Goal: Use online tool/utility: Utilize a website feature to perform a specific function

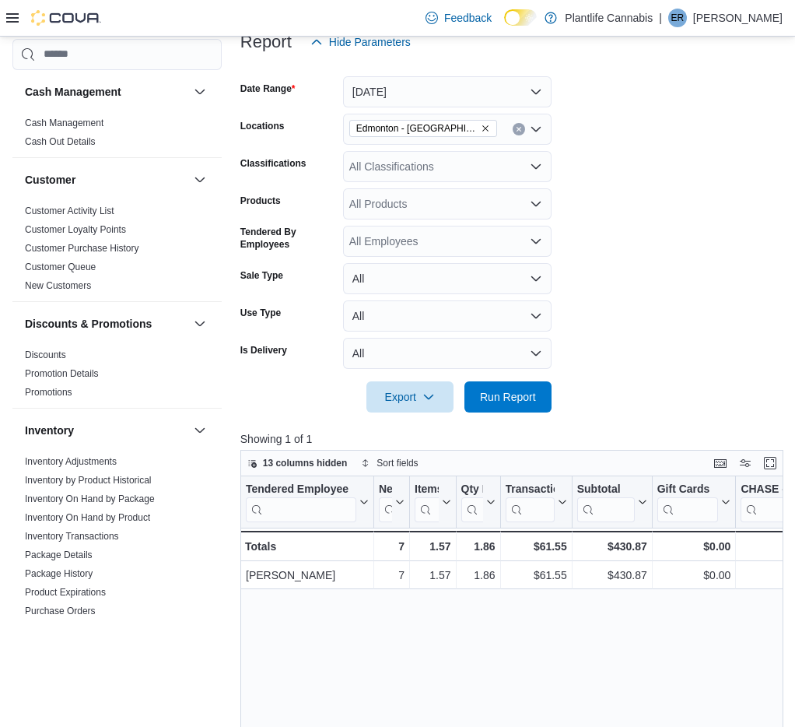
scroll to position [331, 0]
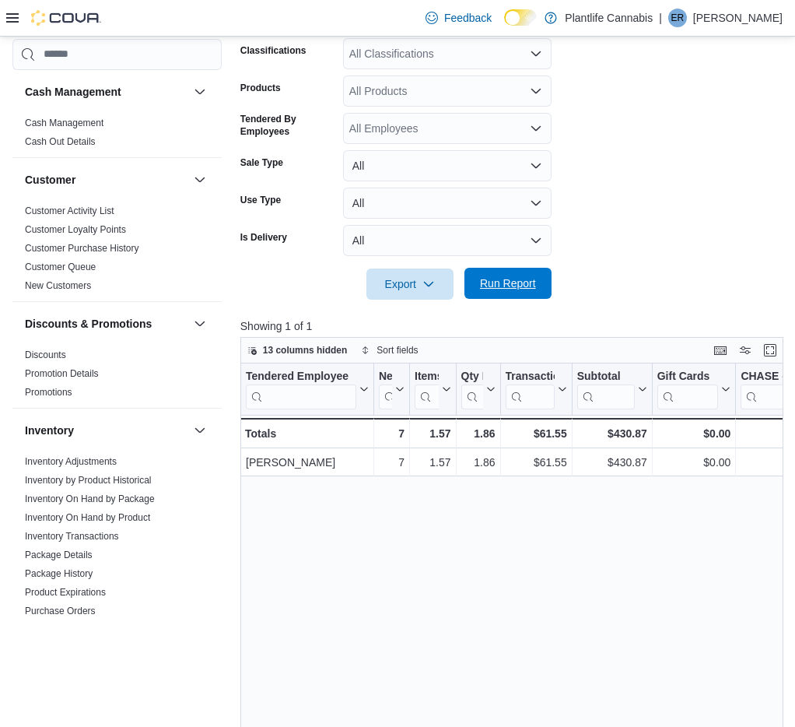
click at [493, 280] on span "Run Report" at bounding box center [508, 283] width 56 height 16
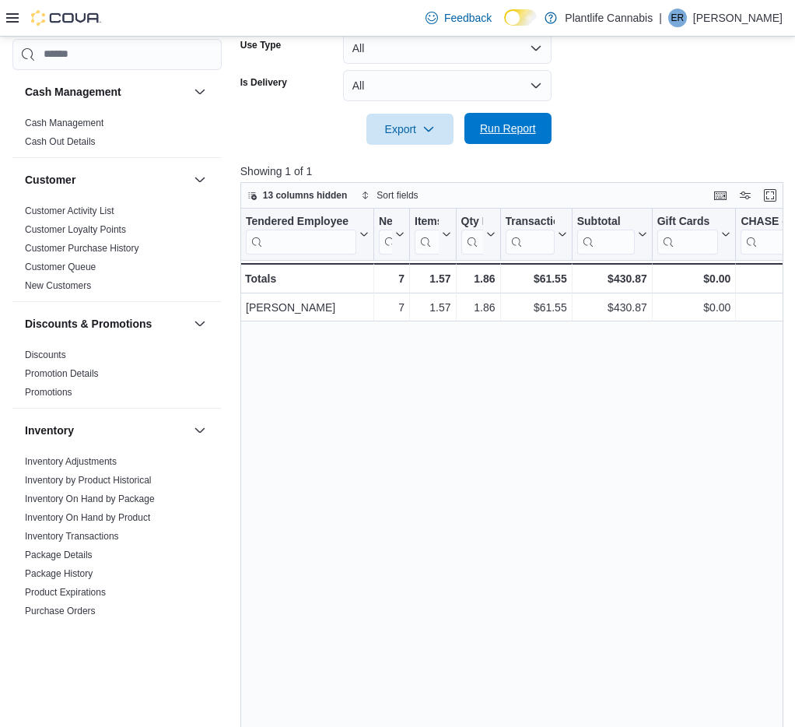
scroll to position [535, 0]
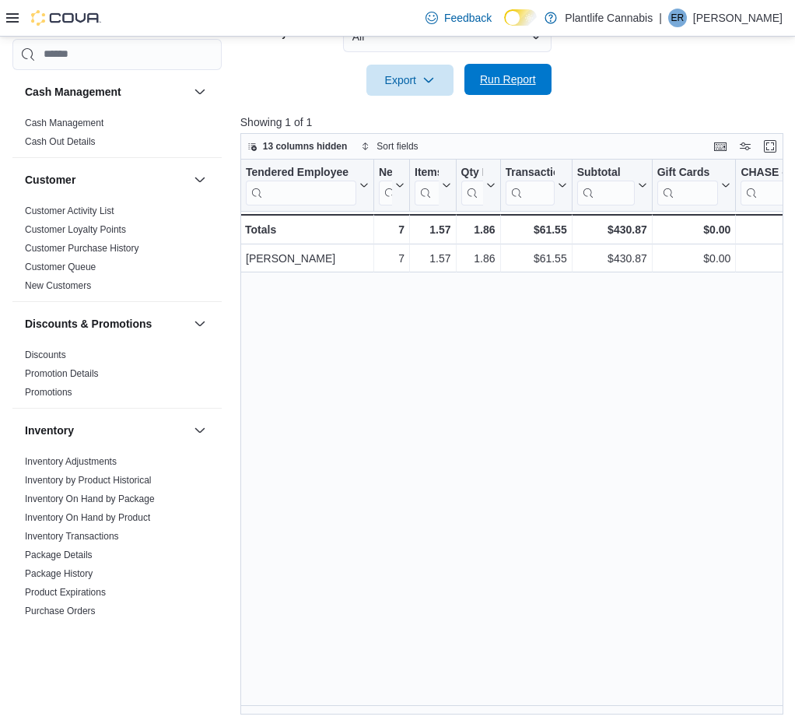
click at [519, 79] on span "Run Report" at bounding box center [508, 80] width 56 height 16
click at [533, 83] on span "Run Report" at bounding box center [508, 80] width 56 height 16
click at [517, 84] on span "Run Report" at bounding box center [508, 80] width 56 height 16
click at [491, 80] on span "Run Report" at bounding box center [508, 80] width 56 height 16
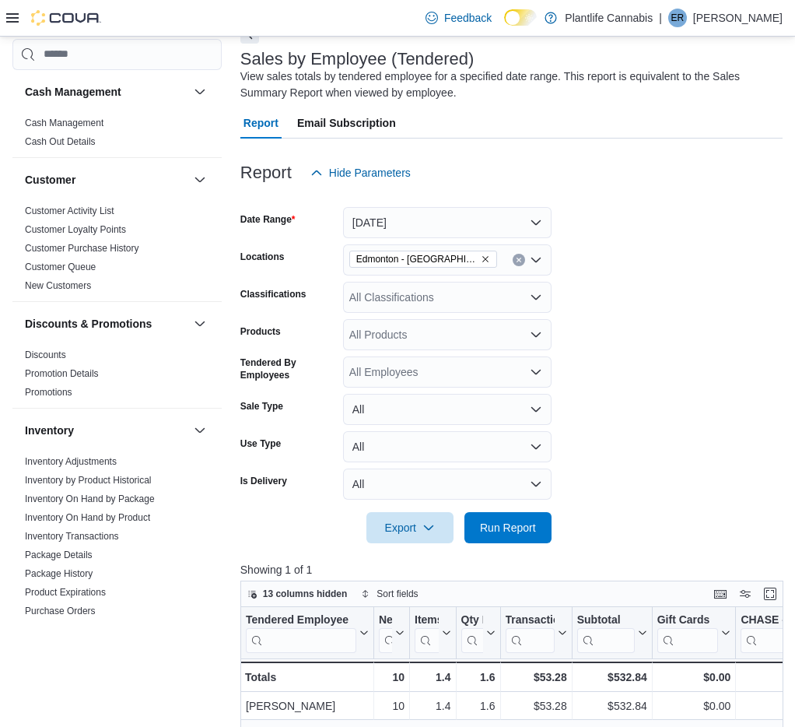
scroll to position [0, 0]
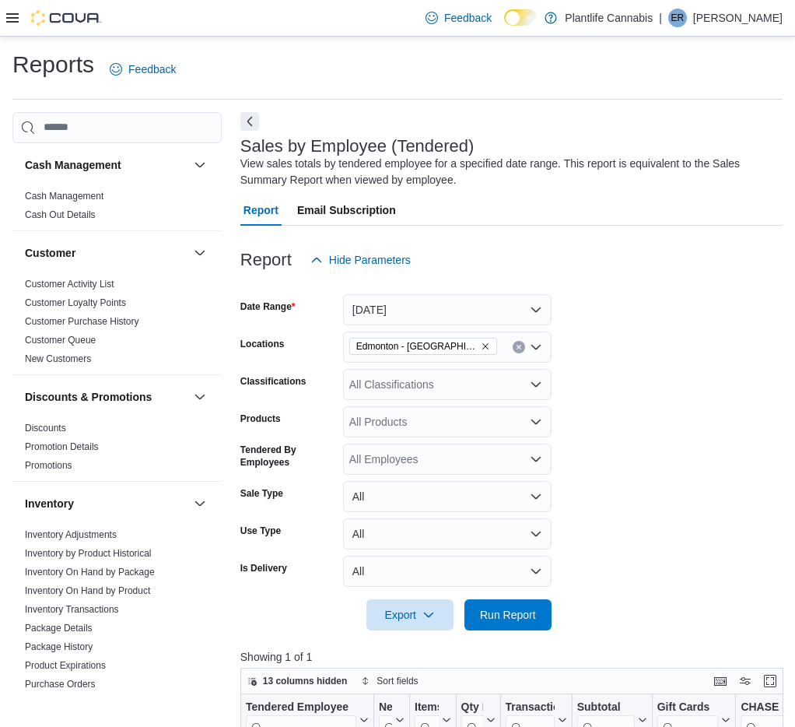
click at [465, 387] on div "All Classifications" at bounding box center [447, 384] width 209 height 31
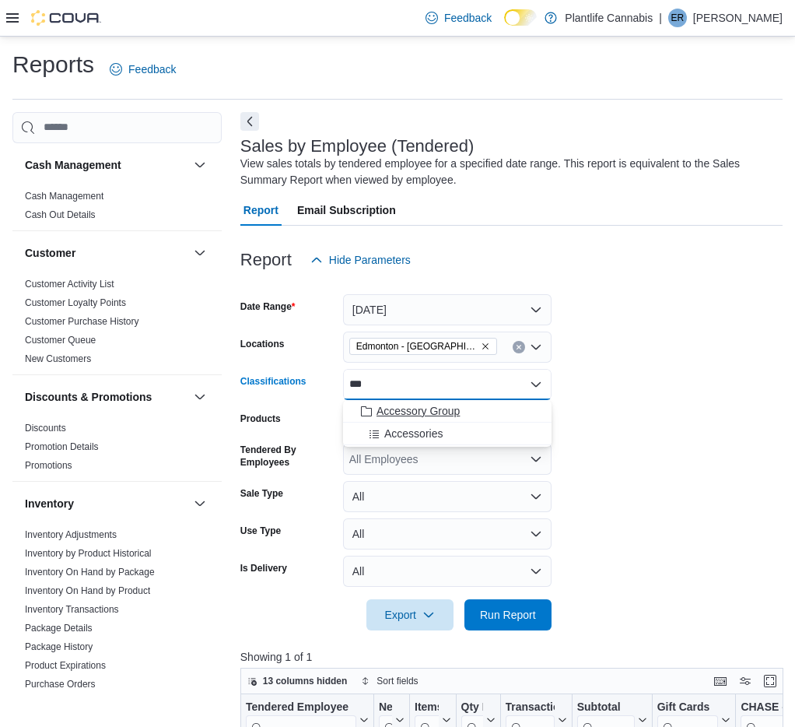
type input "***"
click at [403, 412] on span "Accessory Group" at bounding box center [418, 411] width 83 height 16
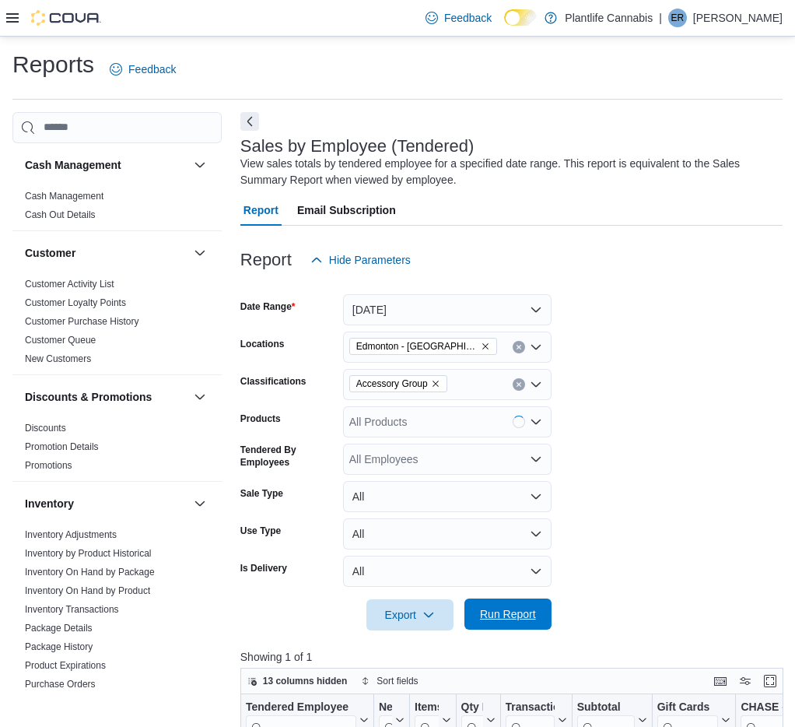
click at [511, 612] on span "Run Report" at bounding box center [508, 614] width 56 height 16
click at [524, 385] on button "Clear input" at bounding box center [519, 384] width 12 height 12
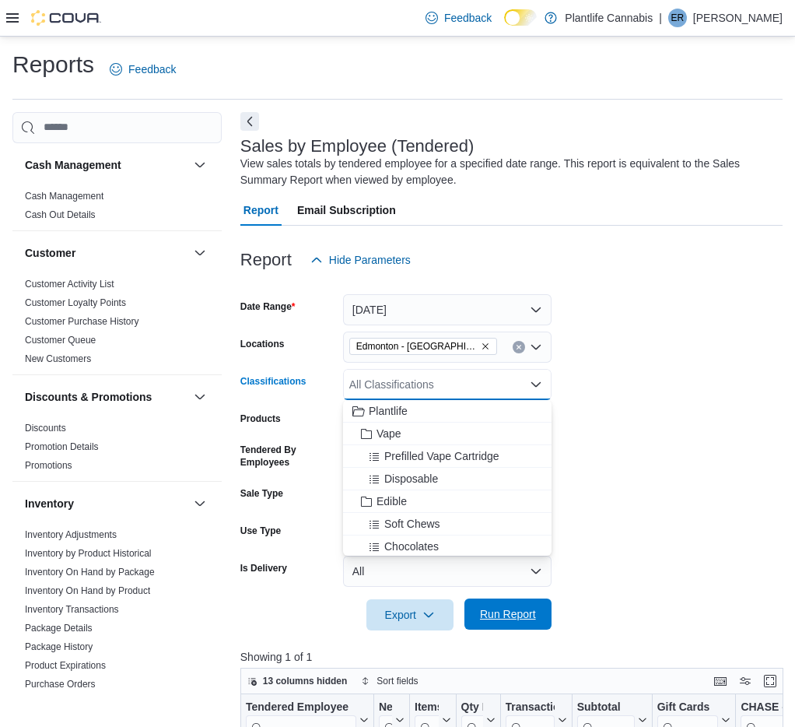
click at [508, 611] on span "Run Report" at bounding box center [508, 614] width 56 height 16
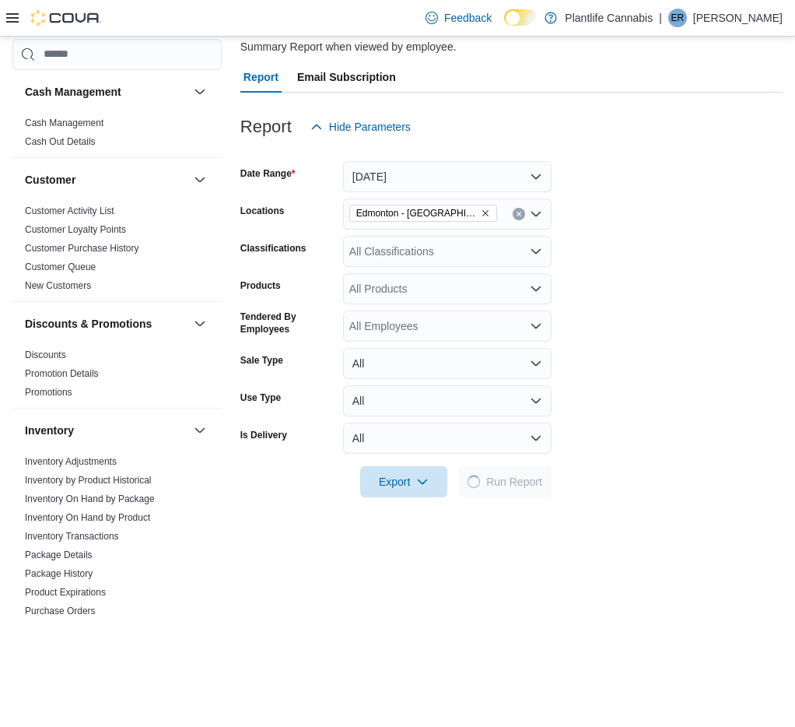
scroll to position [535, 0]
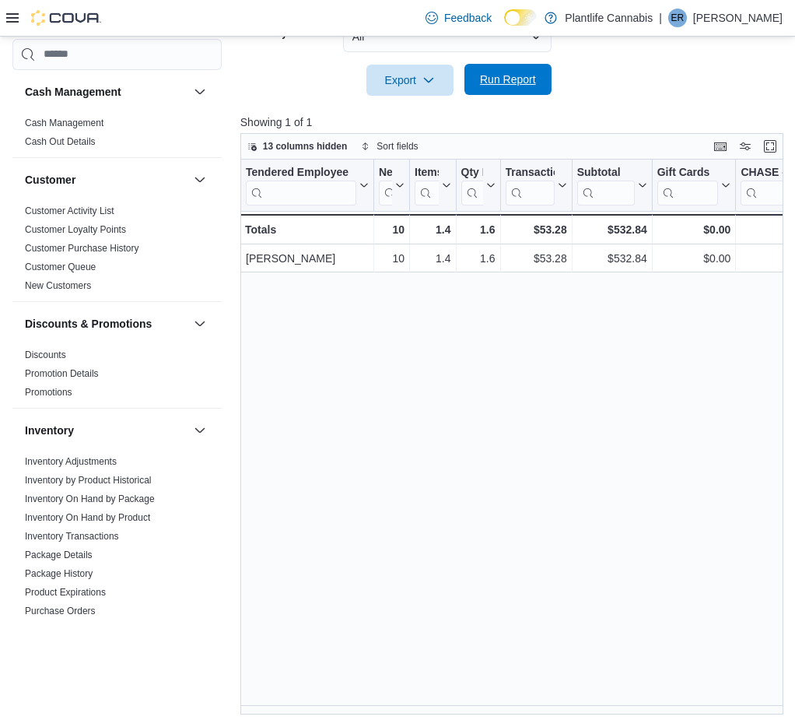
click at [508, 87] on span "Run Report" at bounding box center [508, 79] width 68 height 31
click at [514, 88] on span "Run Report" at bounding box center [508, 79] width 68 height 31
click at [521, 75] on span "Run Report" at bounding box center [508, 80] width 56 height 16
click at [508, 72] on span "Run Report" at bounding box center [508, 80] width 56 height 16
click at [511, 92] on span "Run Report" at bounding box center [508, 79] width 68 height 31
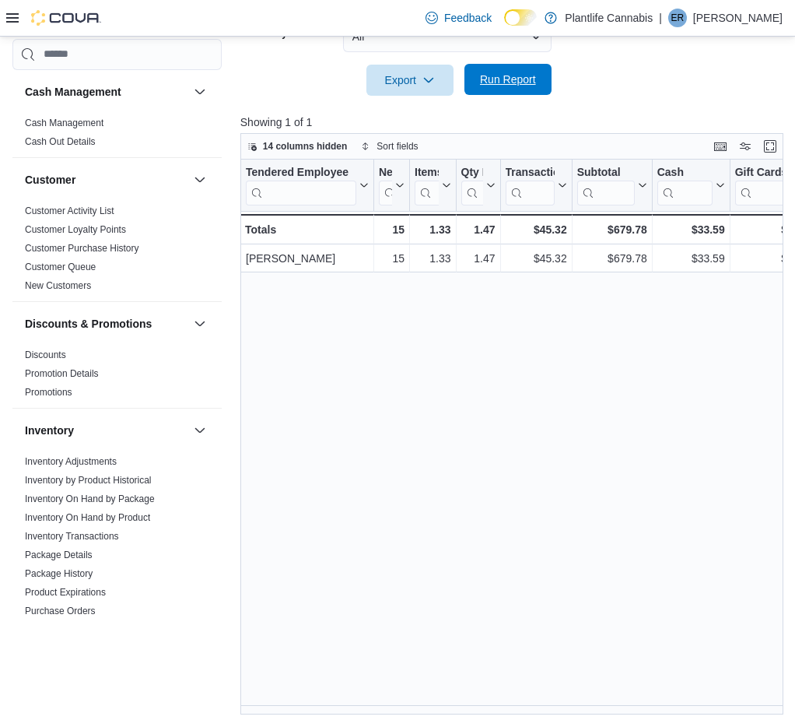
click at [511, 92] on span "Run Report" at bounding box center [508, 79] width 68 height 31
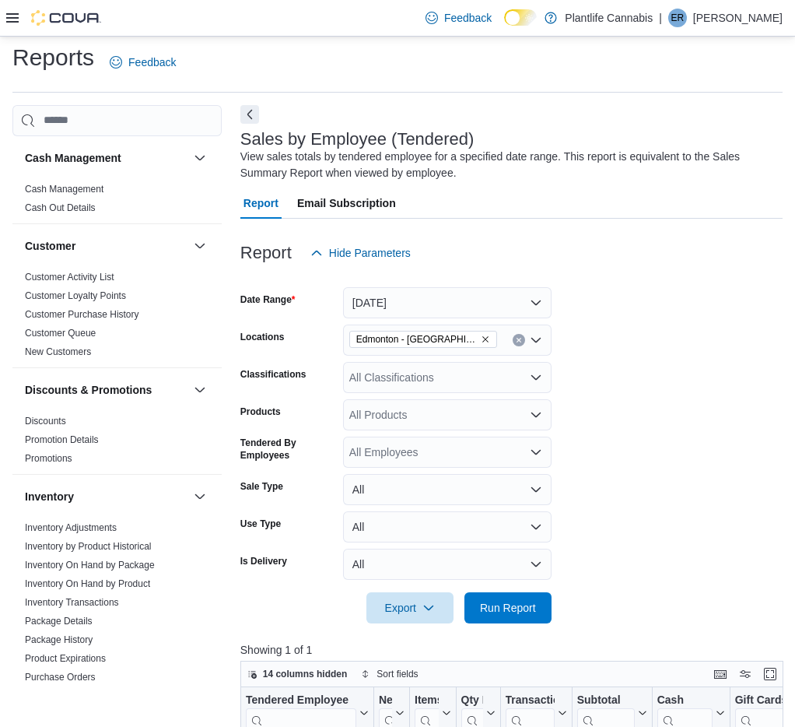
scroll to position [6, 0]
click at [515, 377] on div "All Classifications" at bounding box center [447, 378] width 209 height 31
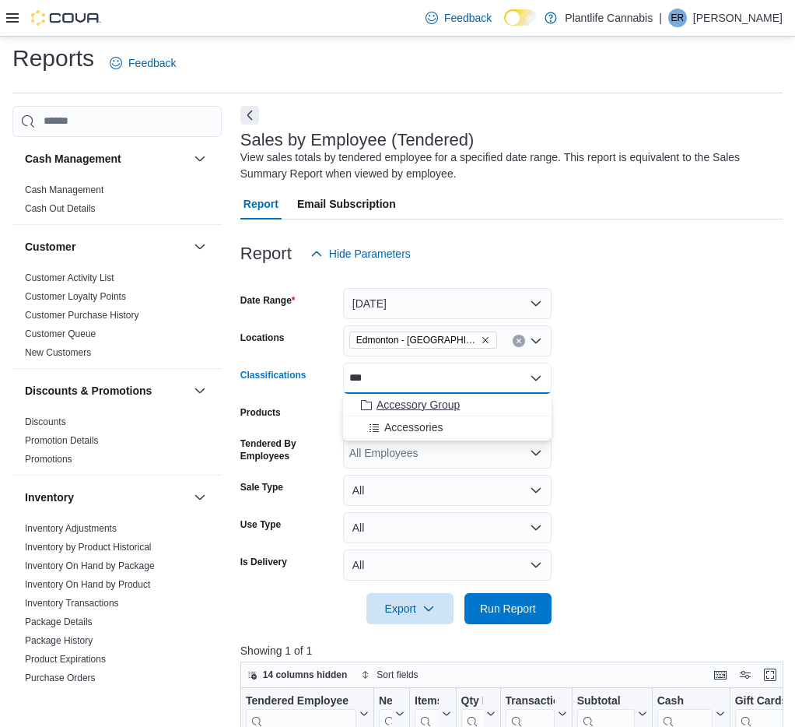
type input "***"
click at [452, 405] on span "Accessory Group" at bounding box center [418, 405] width 83 height 16
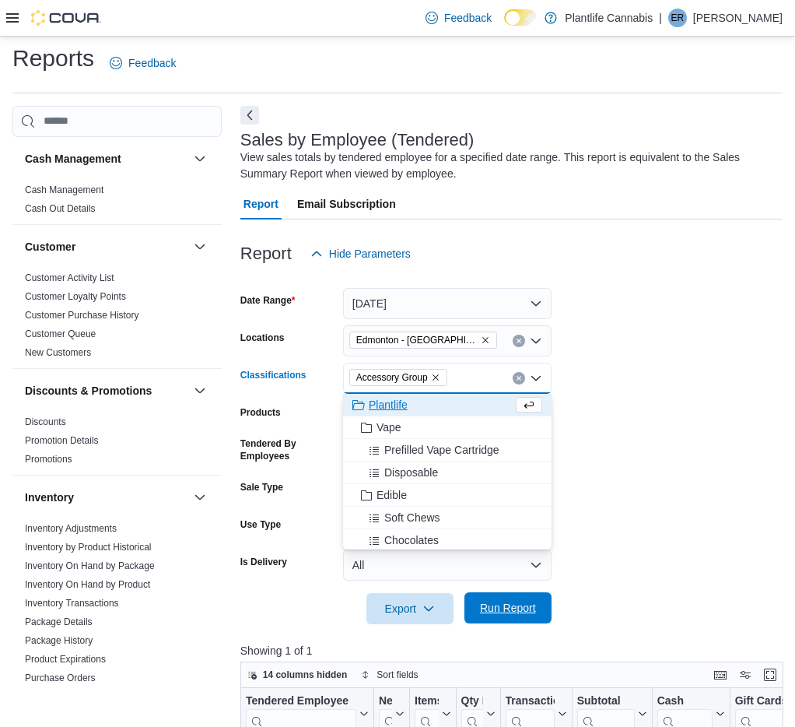
click at [496, 607] on span "Run Report" at bounding box center [508, 608] width 56 height 16
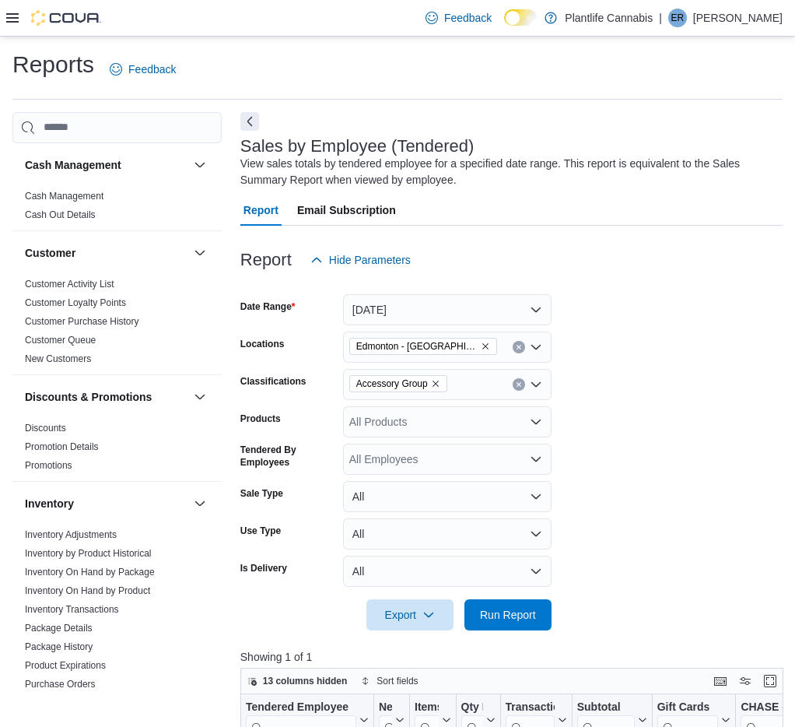
click at [521, 381] on icon "Clear input" at bounding box center [519, 384] width 6 height 6
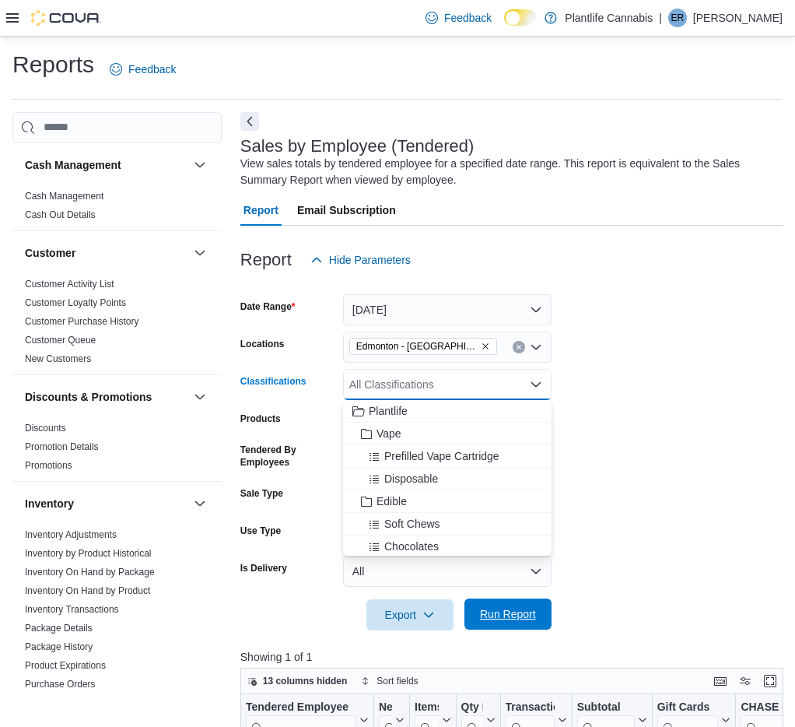
click at [530, 614] on span "Run Report" at bounding box center [508, 614] width 56 height 16
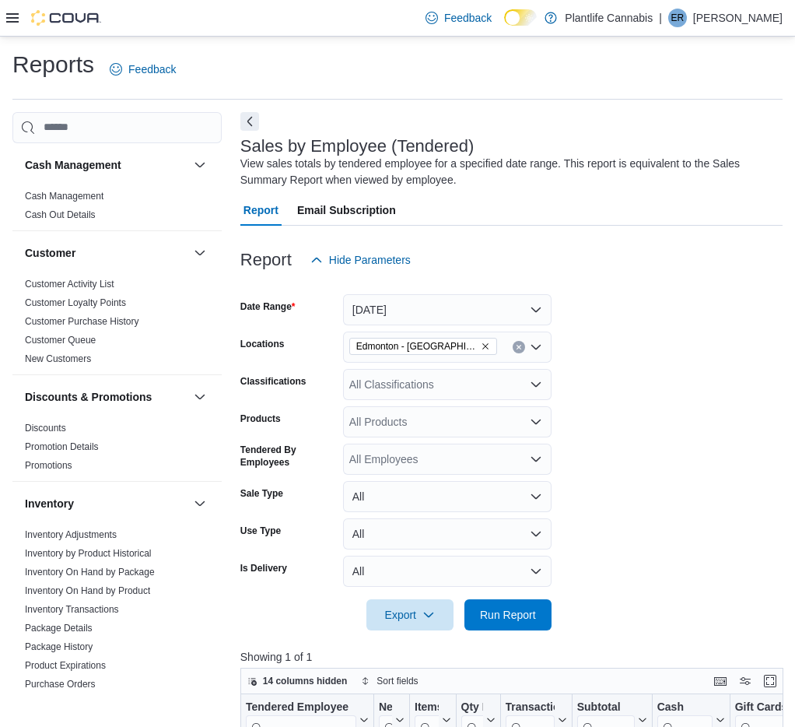
scroll to position [328, 0]
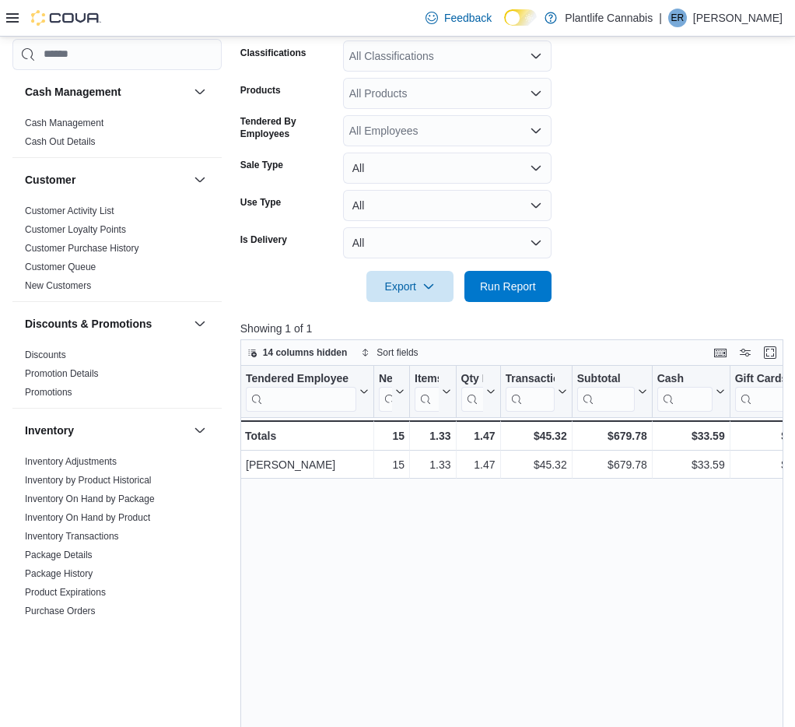
click at [651, 201] on form "Date Range Today Locations Edmonton - Windermere South Classifications All Clas…" at bounding box center [511, 124] width 542 height 355
click at [525, 292] on span "Run Report" at bounding box center [508, 286] width 56 height 16
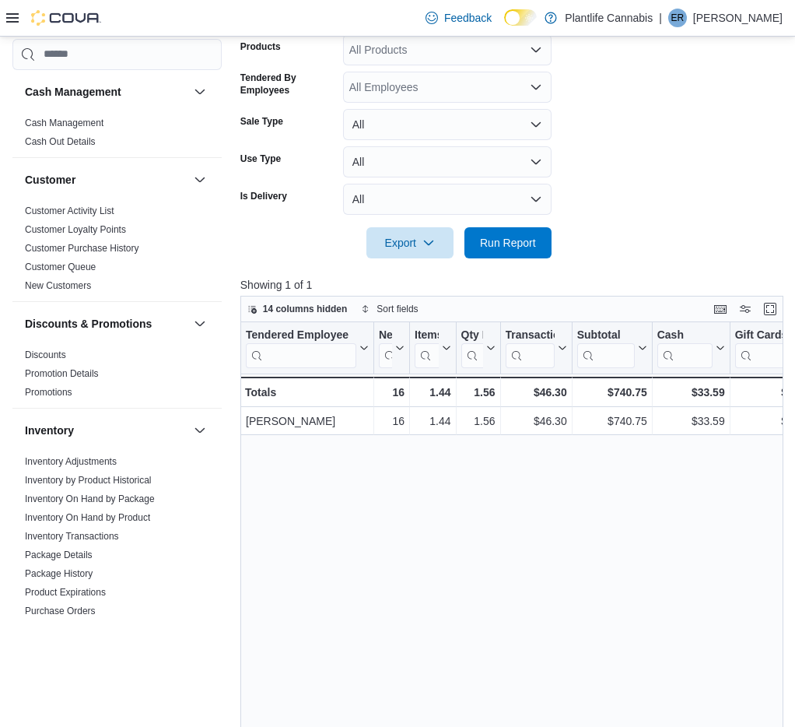
scroll to position [377, 0]
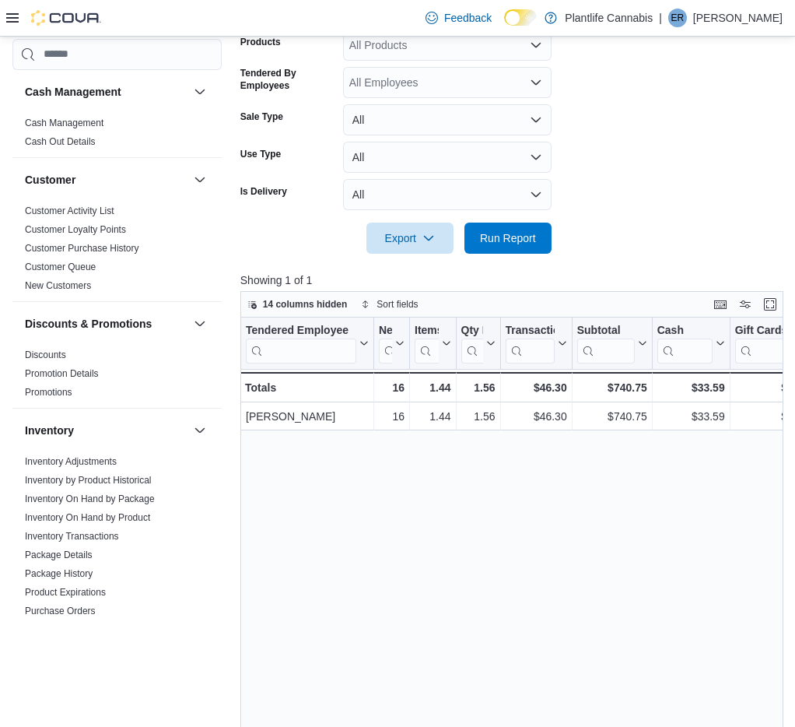
click at [479, 476] on div "Tendered Employee Click to view column header actions Net Sold Click to view co…" at bounding box center [514, 595] width 549 height 555
click at [515, 237] on span "Run Report" at bounding box center [508, 238] width 56 height 16
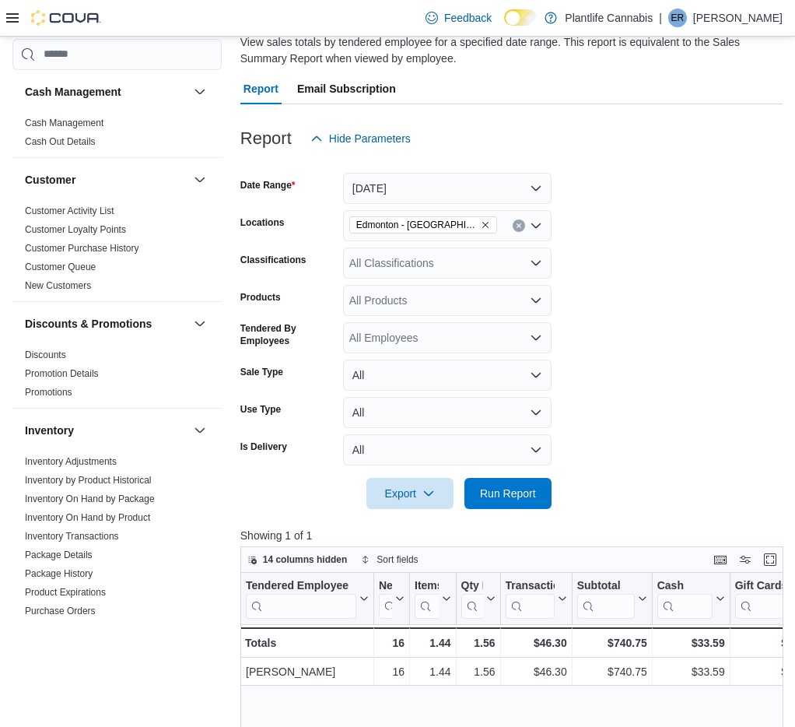
scroll to position [83, 0]
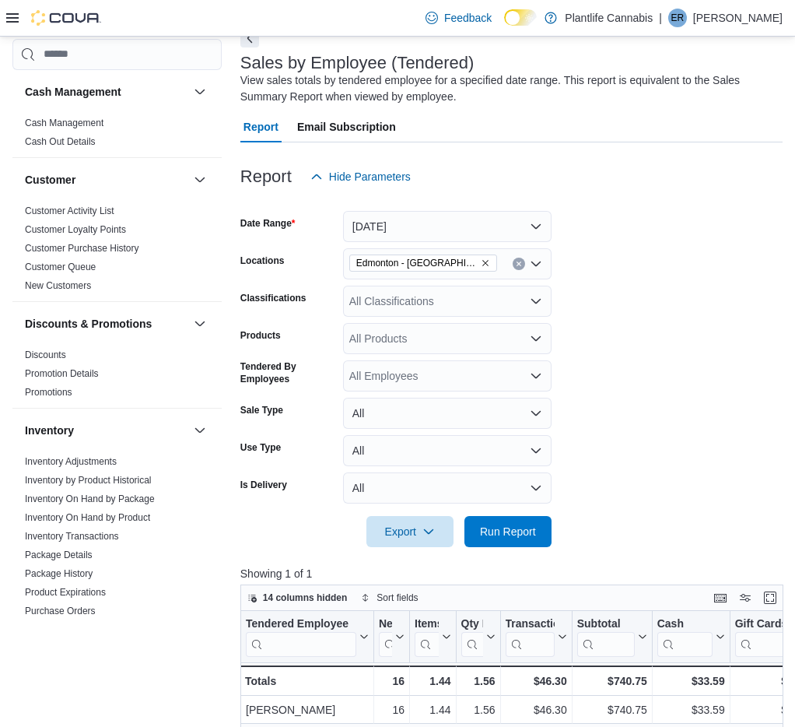
click at [521, 300] on div "All Classifications" at bounding box center [447, 301] width 209 height 31
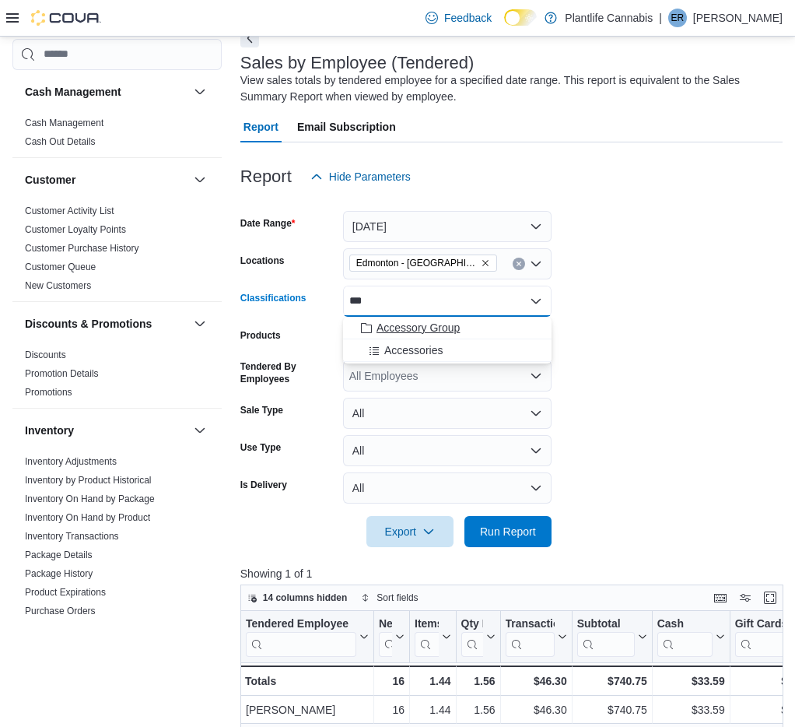
type input "***"
click at [415, 320] on span "Accessory Group" at bounding box center [418, 328] width 83 height 16
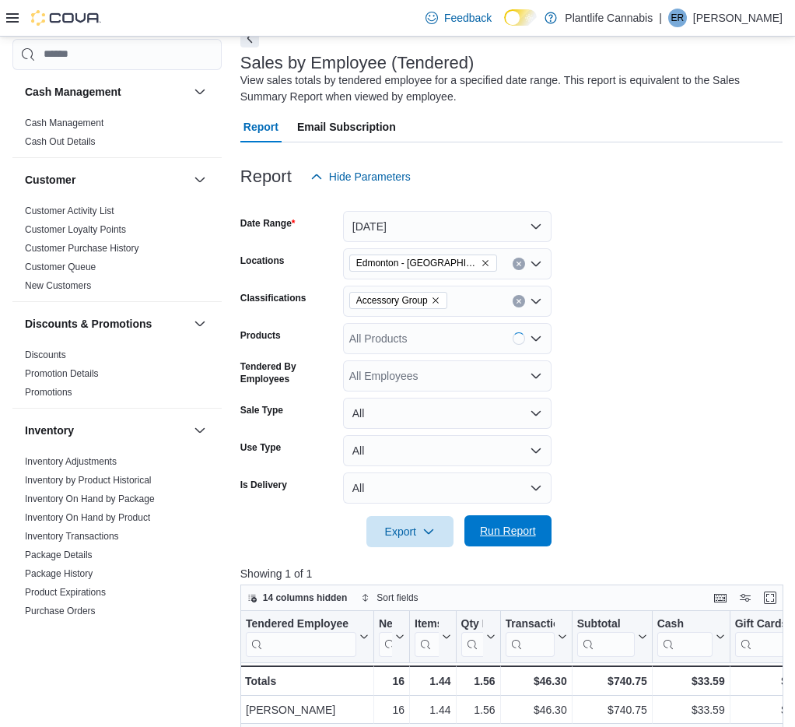
click at [511, 518] on span "Run Report" at bounding box center [508, 530] width 68 height 31
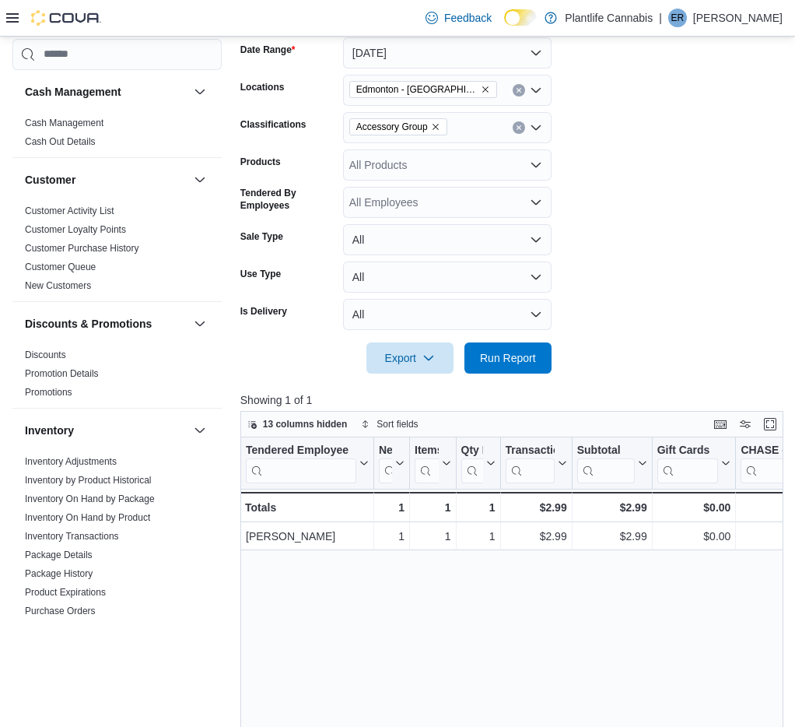
scroll to position [93, 0]
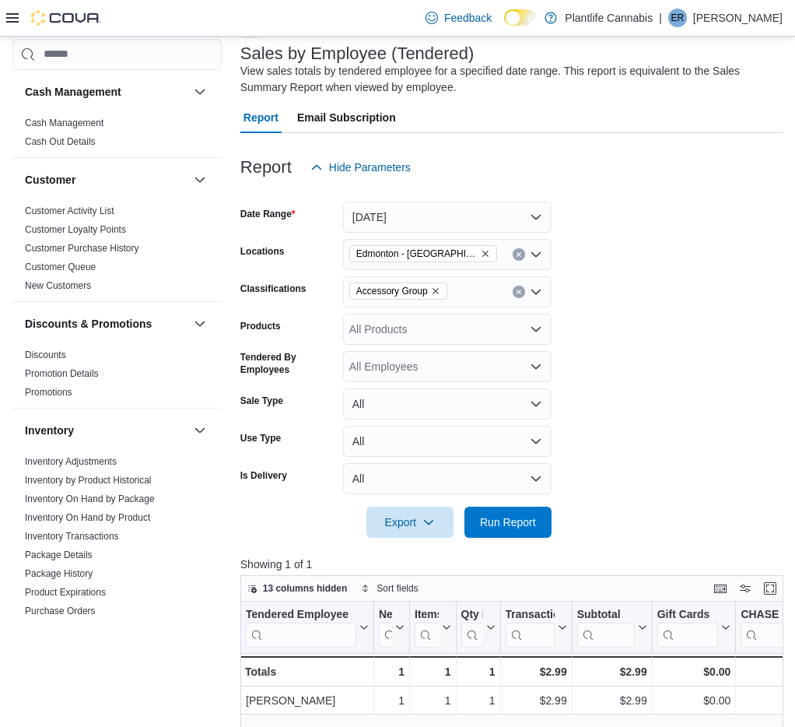
click at [521, 289] on button "Clear input" at bounding box center [519, 292] width 12 height 12
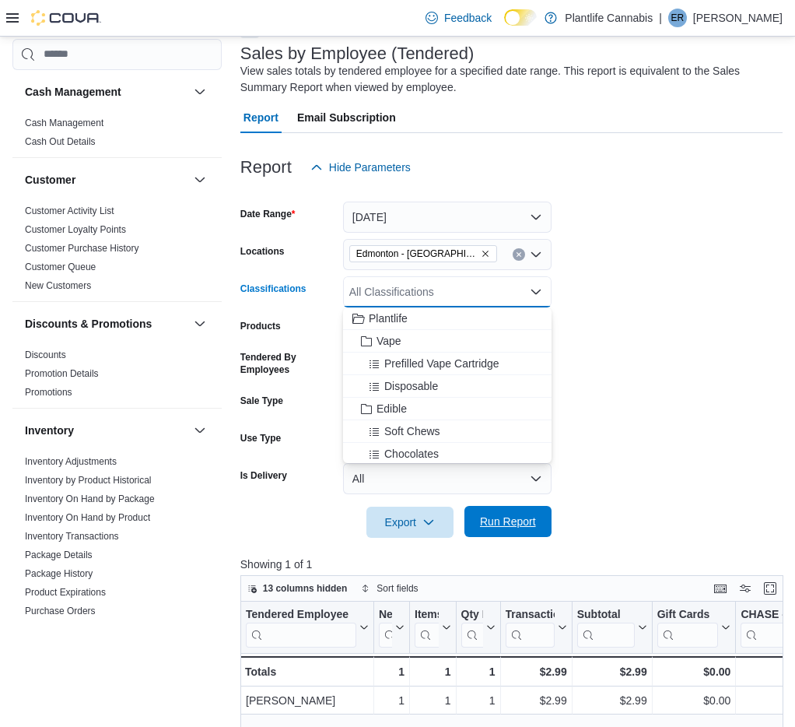
click at [511, 516] on span "Run Report" at bounding box center [508, 522] width 56 height 16
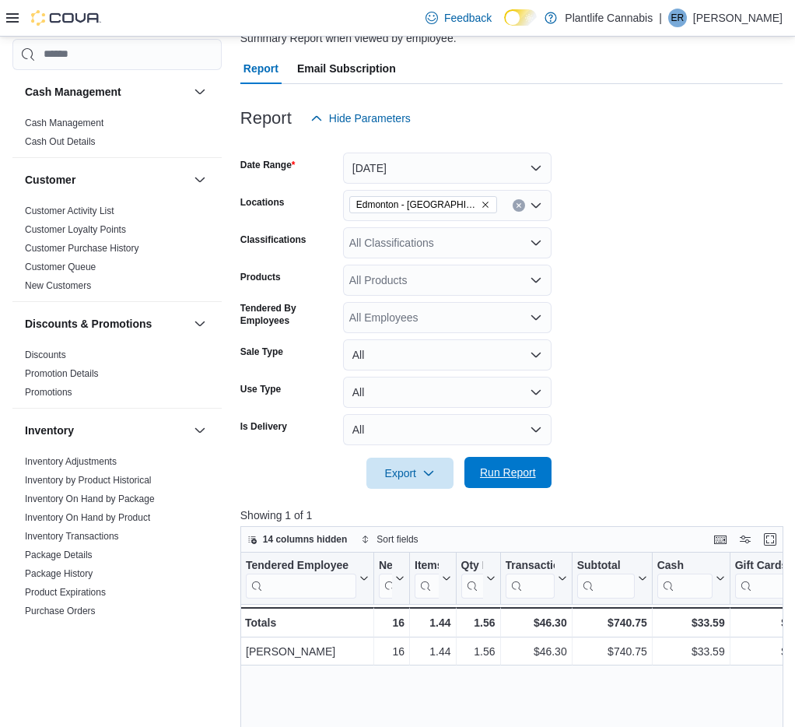
scroll to position [116, 0]
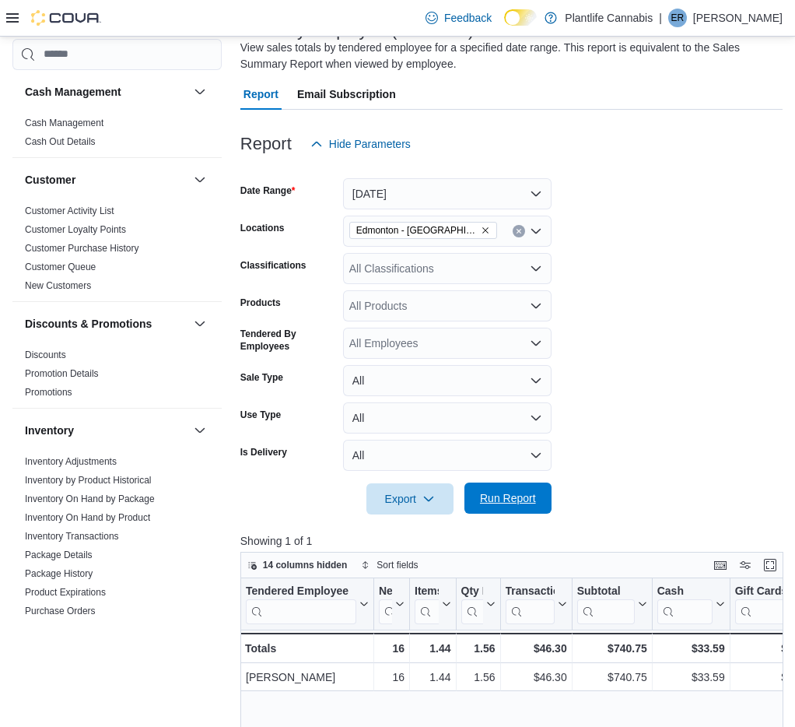
click at [518, 489] on span "Run Report" at bounding box center [508, 497] width 68 height 31
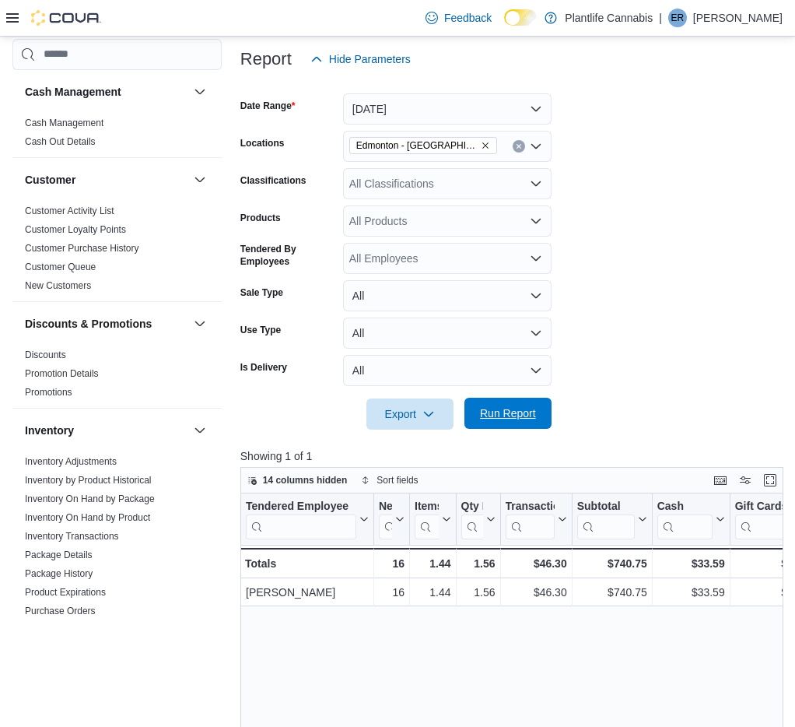
scroll to position [204, 0]
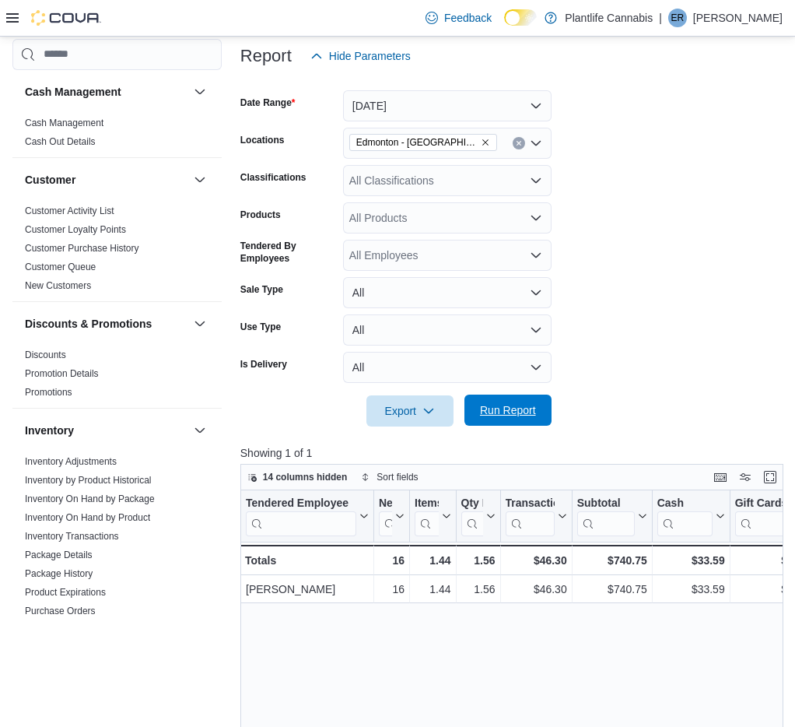
click at [533, 414] on span "Run Report" at bounding box center [508, 410] width 56 height 16
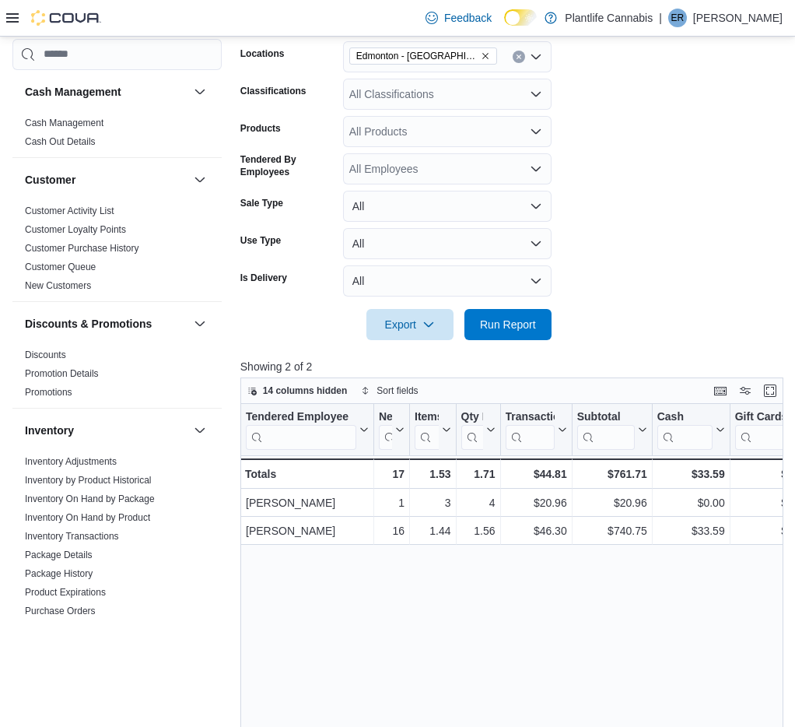
scroll to position [292, 0]
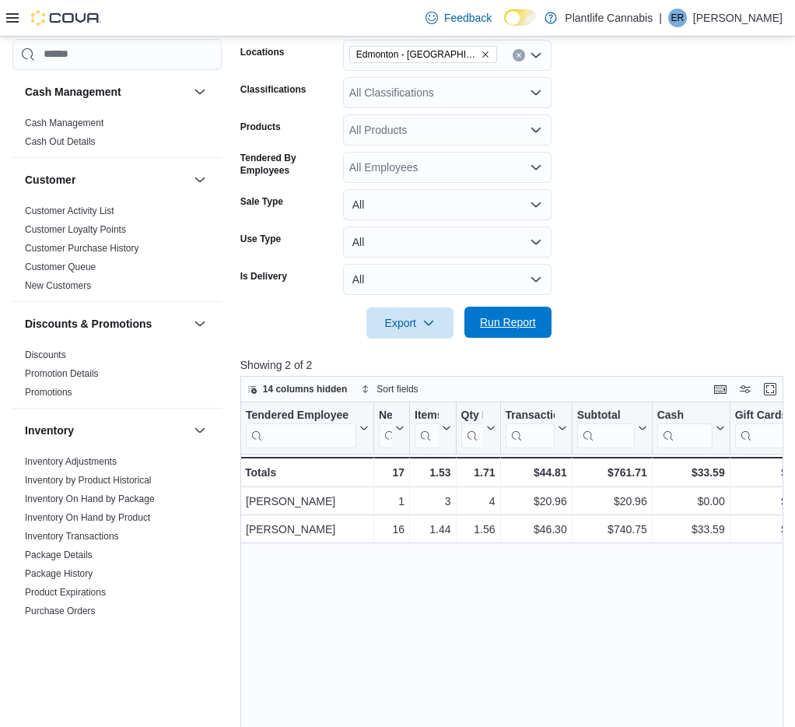
click at [546, 334] on button "Run Report" at bounding box center [508, 322] width 87 height 31
click at [532, 330] on span "Run Report" at bounding box center [508, 322] width 68 height 31
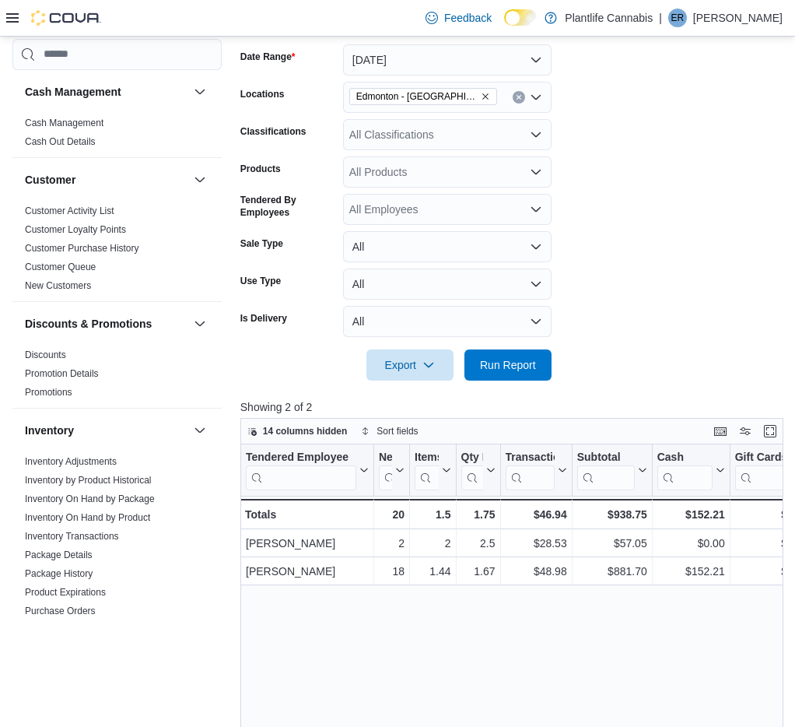
scroll to position [3, 0]
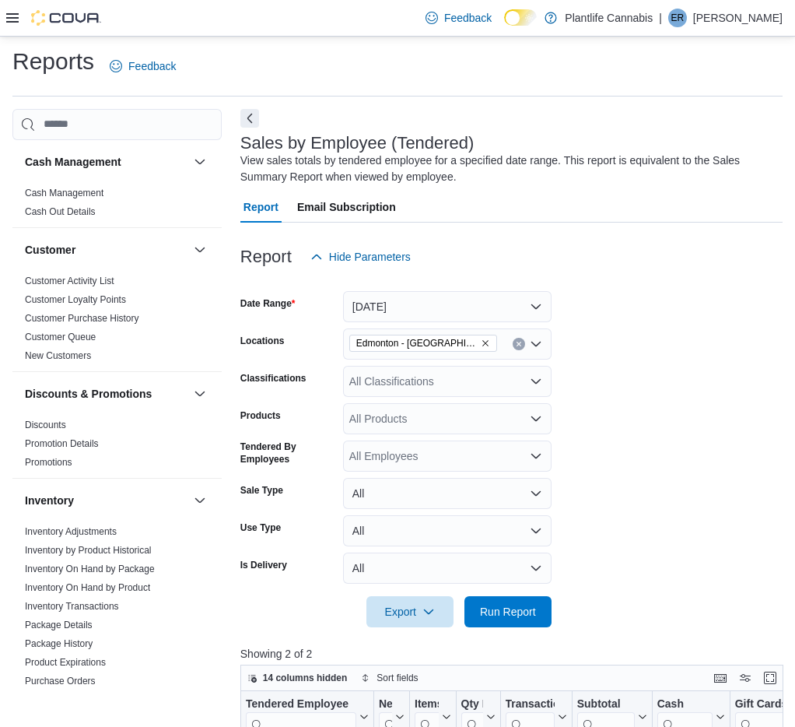
click at [514, 376] on div "All Classifications" at bounding box center [447, 381] width 209 height 31
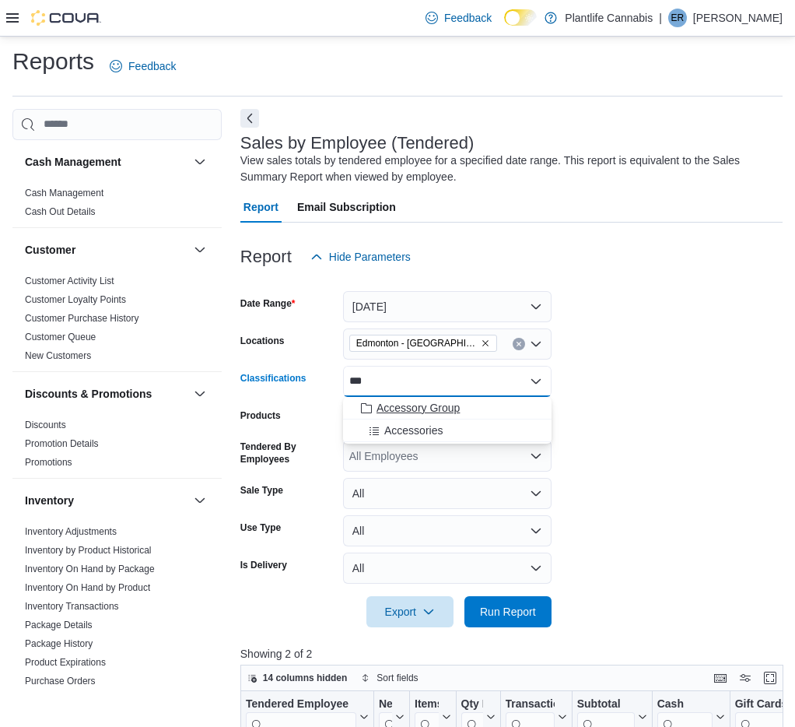
type input "***"
click at [398, 405] on span "Accessory Group" at bounding box center [418, 408] width 83 height 16
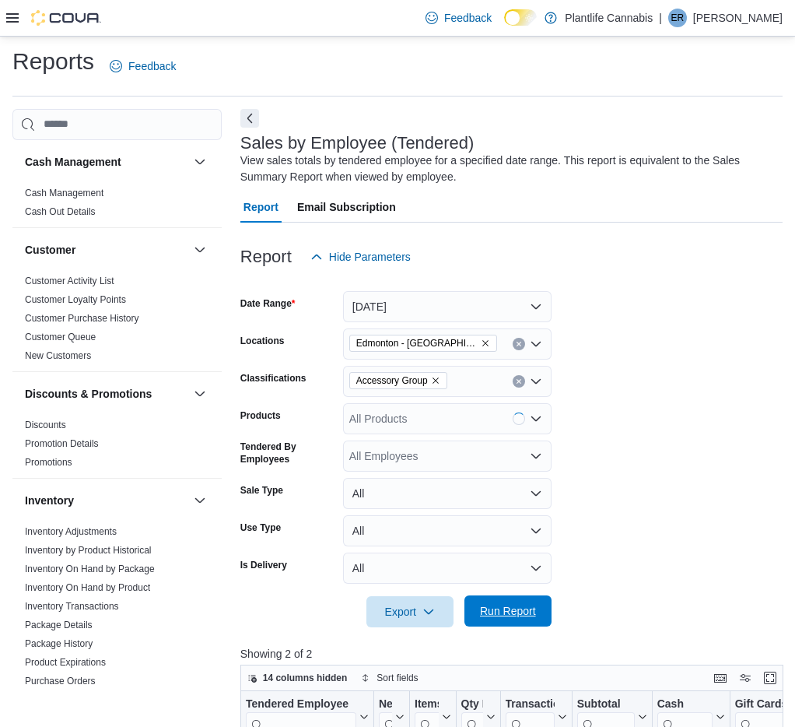
click at [520, 626] on div "Export Run Report" at bounding box center [395, 611] width 311 height 31
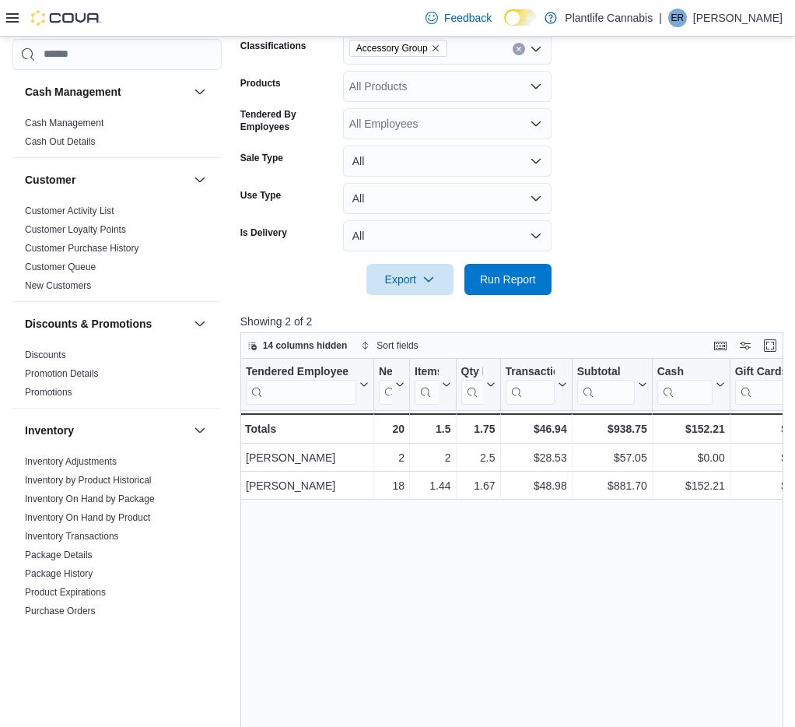
scroll to position [535, 0]
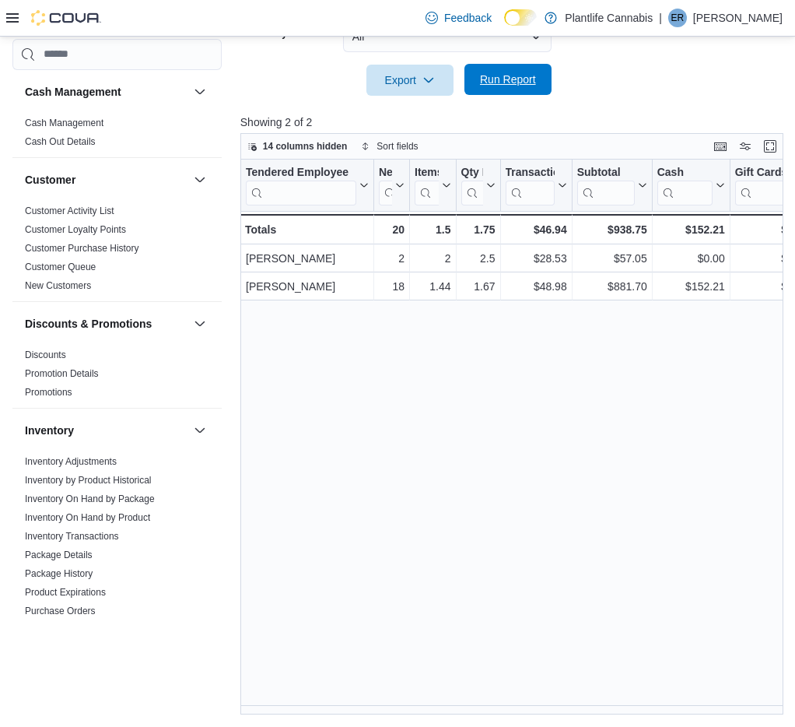
click at [518, 69] on span "Run Report" at bounding box center [508, 79] width 68 height 31
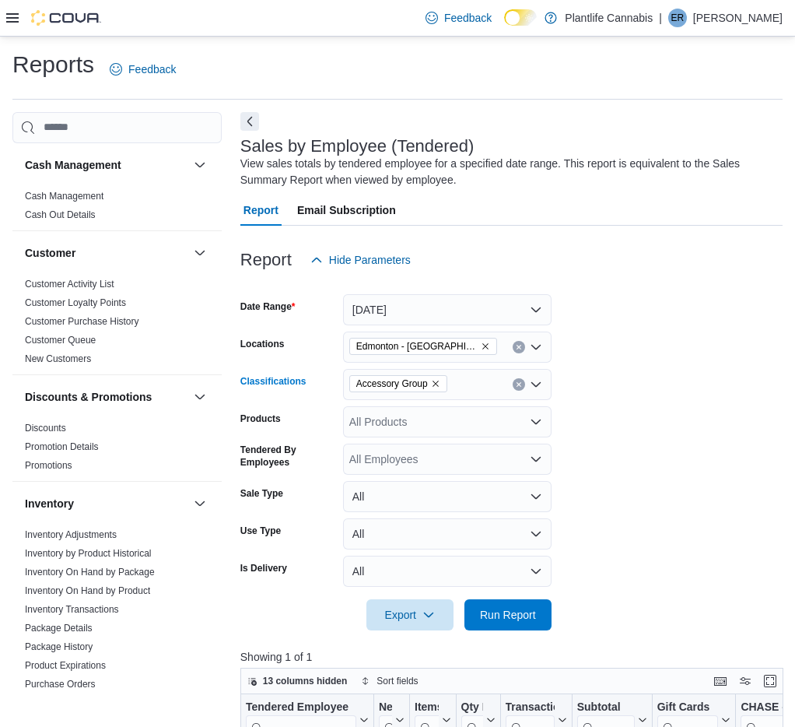
click at [521, 381] on icon "Clear input" at bounding box center [519, 384] width 6 height 6
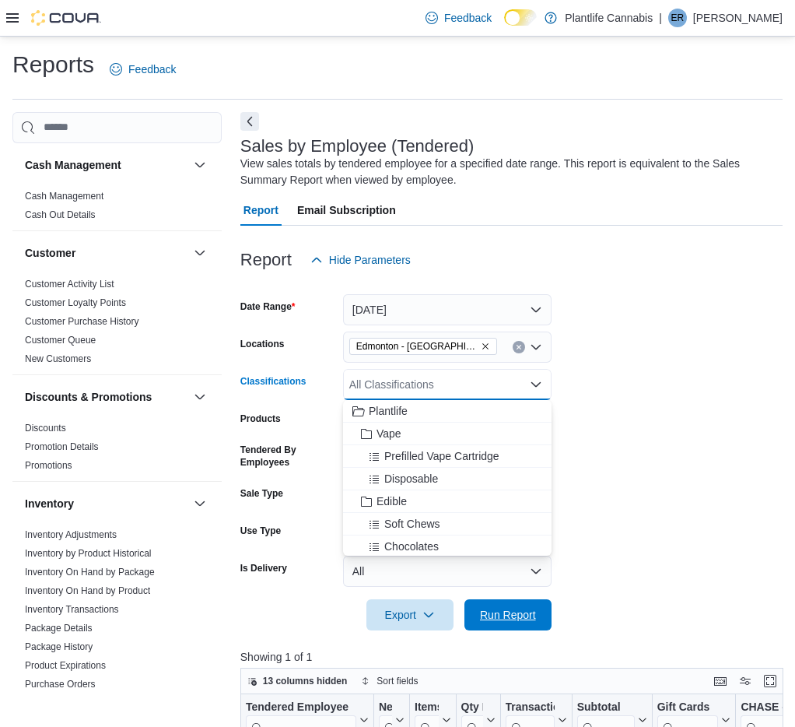
click at [525, 612] on span "Run Report" at bounding box center [508, 615] width 56 height 16
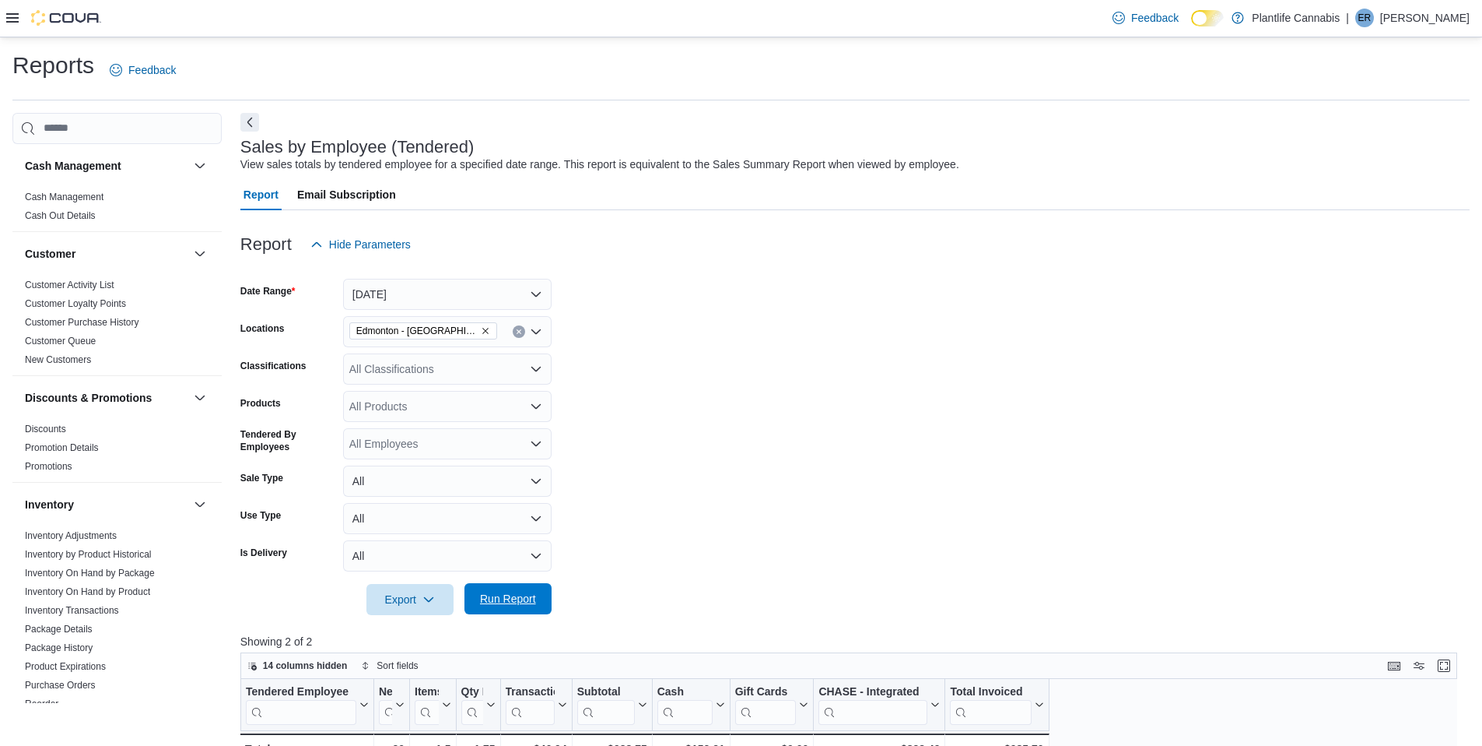
click at [491, 608] on span "Run Report" at bounding box center [508, 598] width 68 height 31
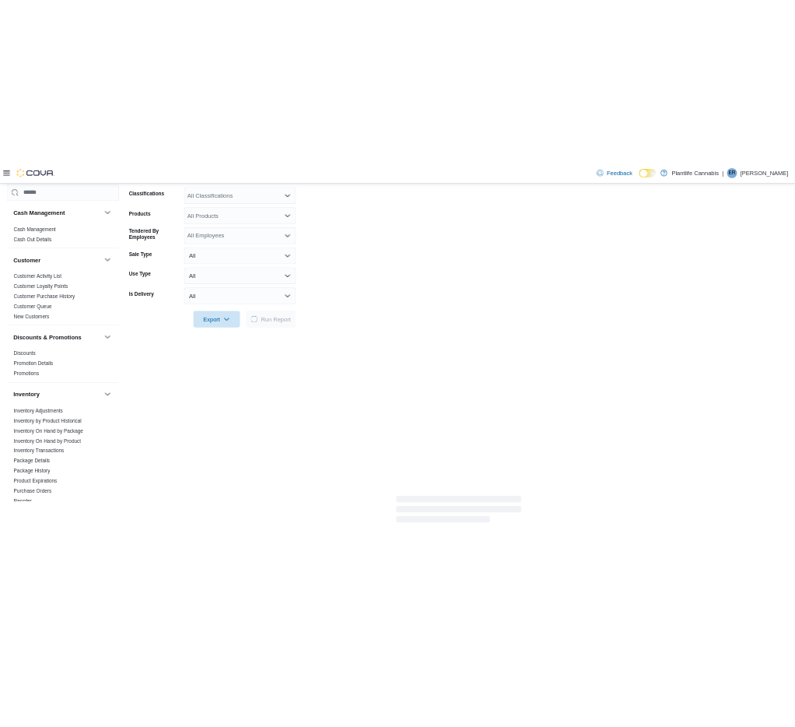
scroll to position [320, 0]
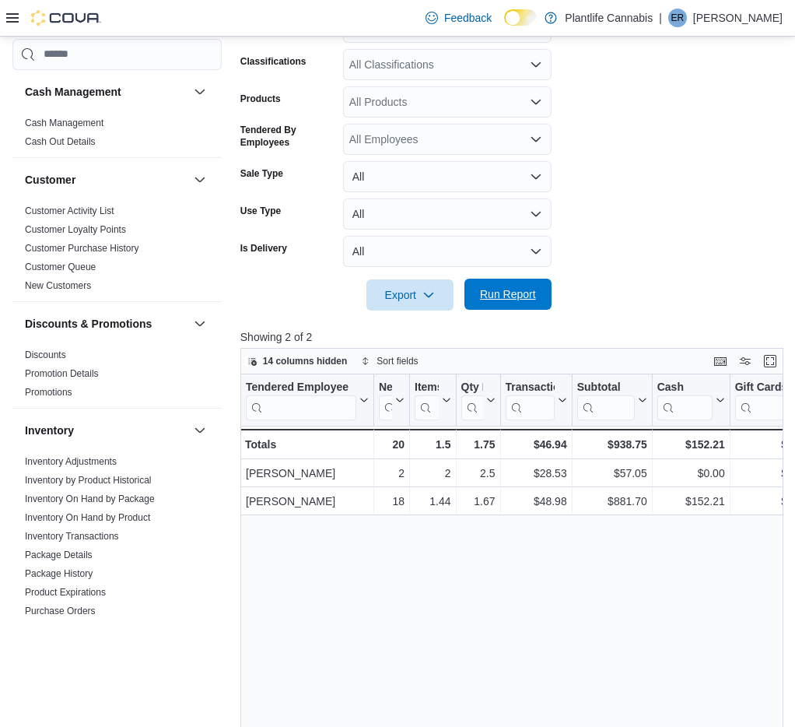
click at [520, 299] on span "Run Report" at bounding box center [508, 294] width 56 height 16
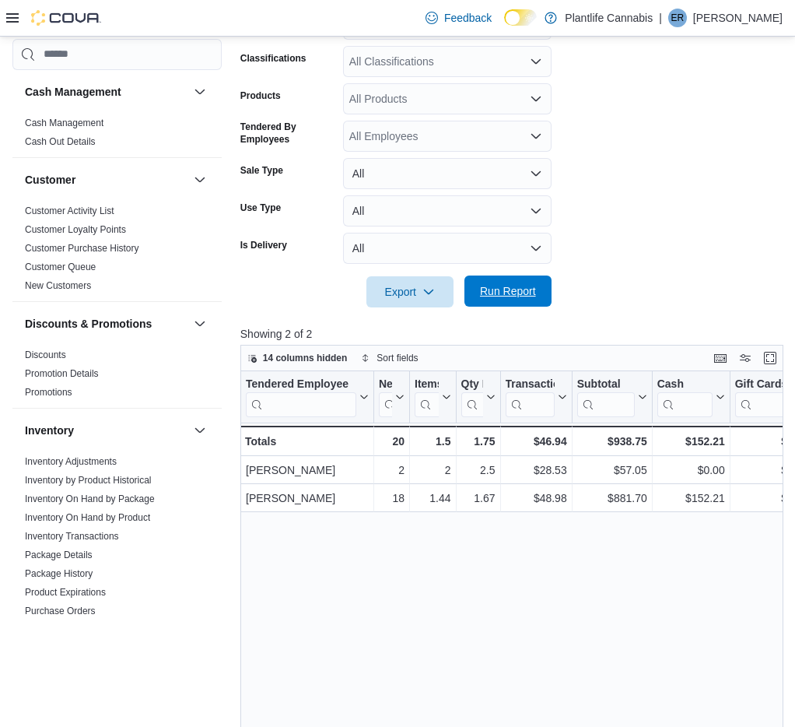
click at [518, 295] on span "Run Report" at bounding box center [508, 291] width 56 height 16
click at [525, 296] on span "Run Report" at bounding box center [508, 291] width 56 height 16
